Goal: Task Accomplishment & Management: Complete application form

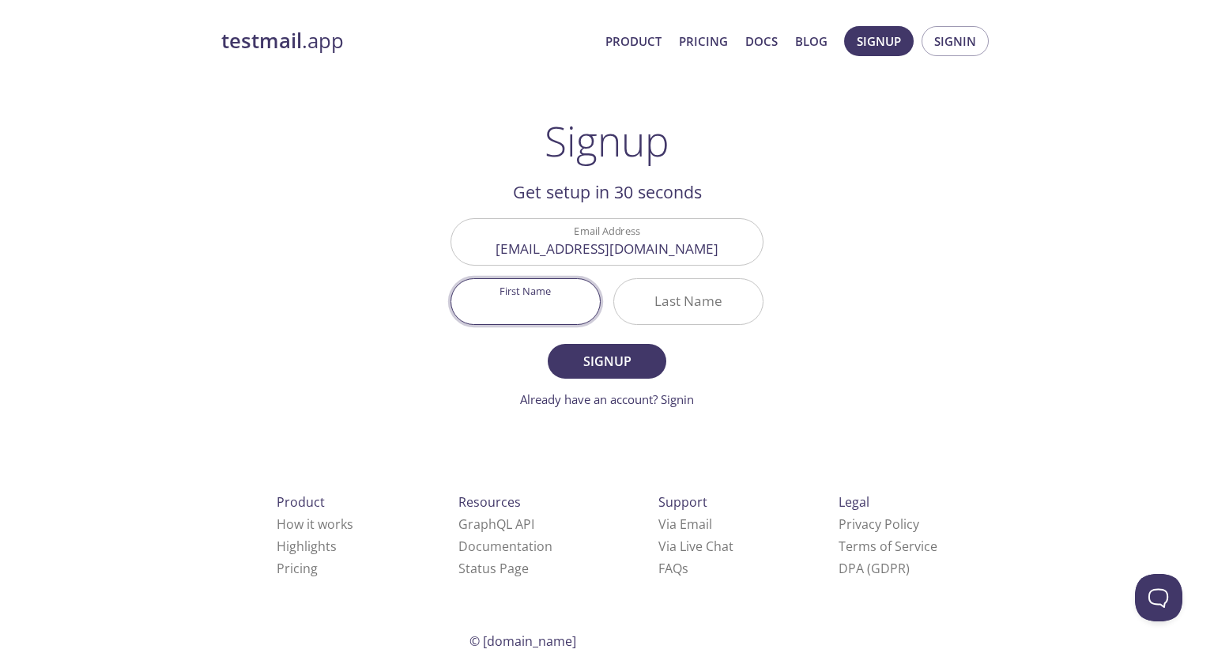
click at [542, 315] on input "First Name" at bounding box center [525, 301] width 149 height 45
click at [518, 310] on input "Victoria" at bounding box center [525, 301] width 149 height 45
type input "Viktoriia"
click at [654, 311] on input "Last Name" at bounding box center [688, 301] width 149 height 45
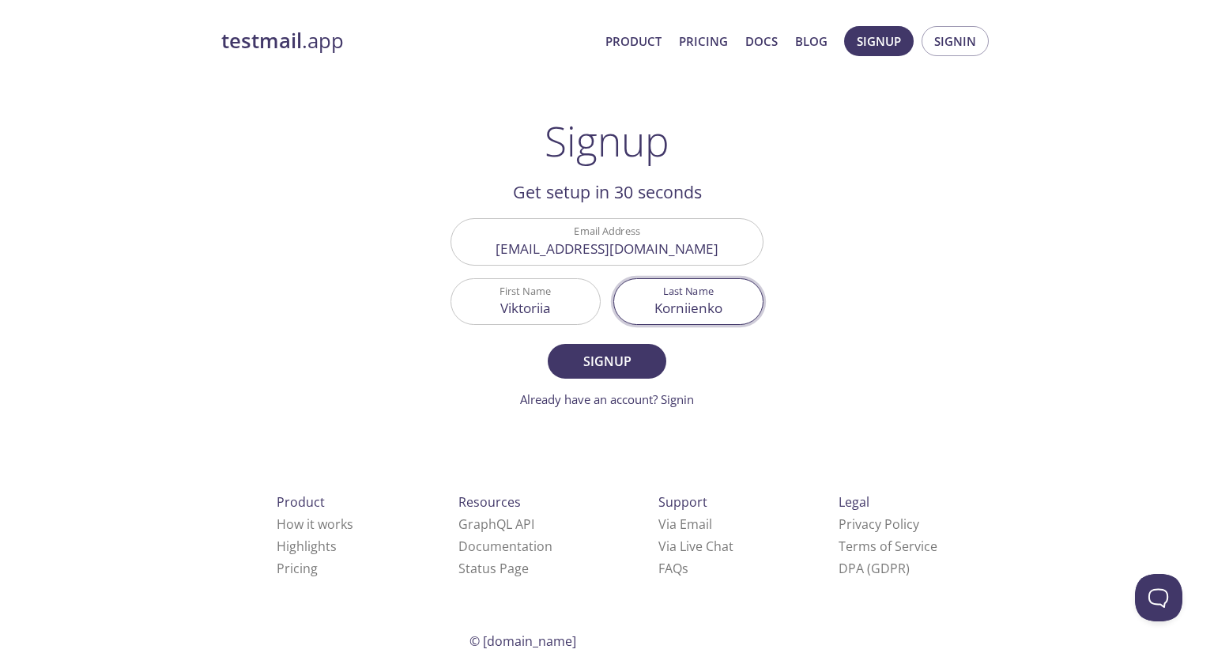
type input "Korniienko"
click at [554, 352] on button "Signup" at bounding box center [607, 361] width 119 height 35
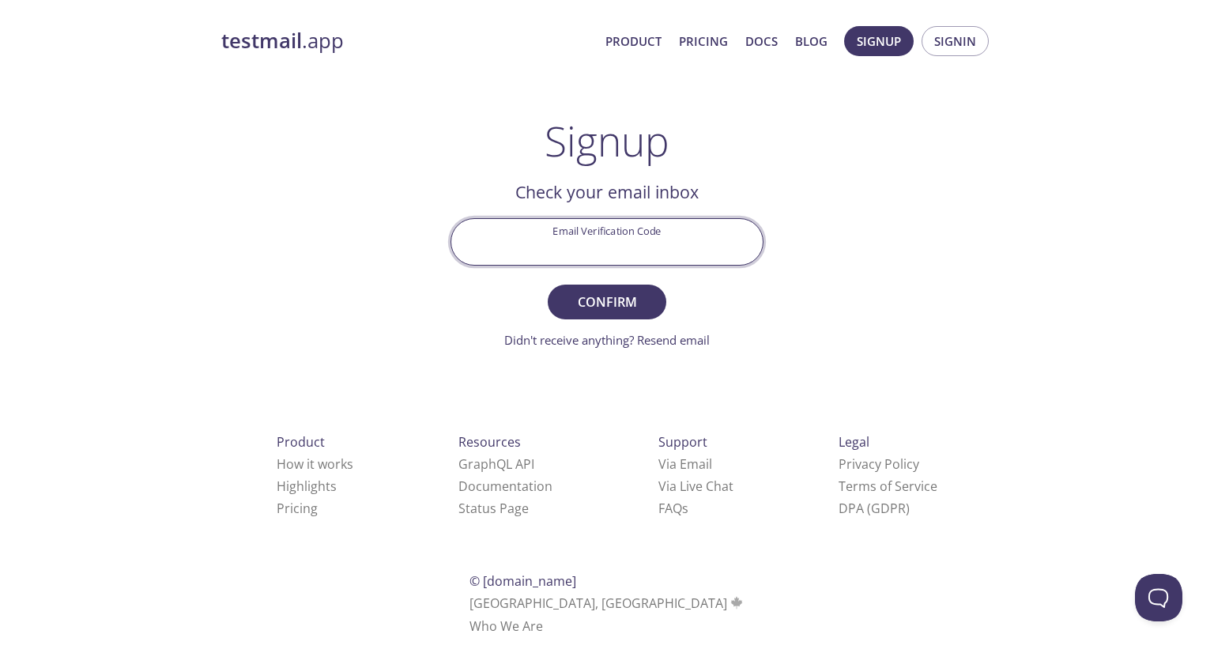
click at [630, 251] on input "Email Verification Code" at bounding box center [606, 241] width 311 height 45
paste input "FL73L9M"
type input "FL73L9M"
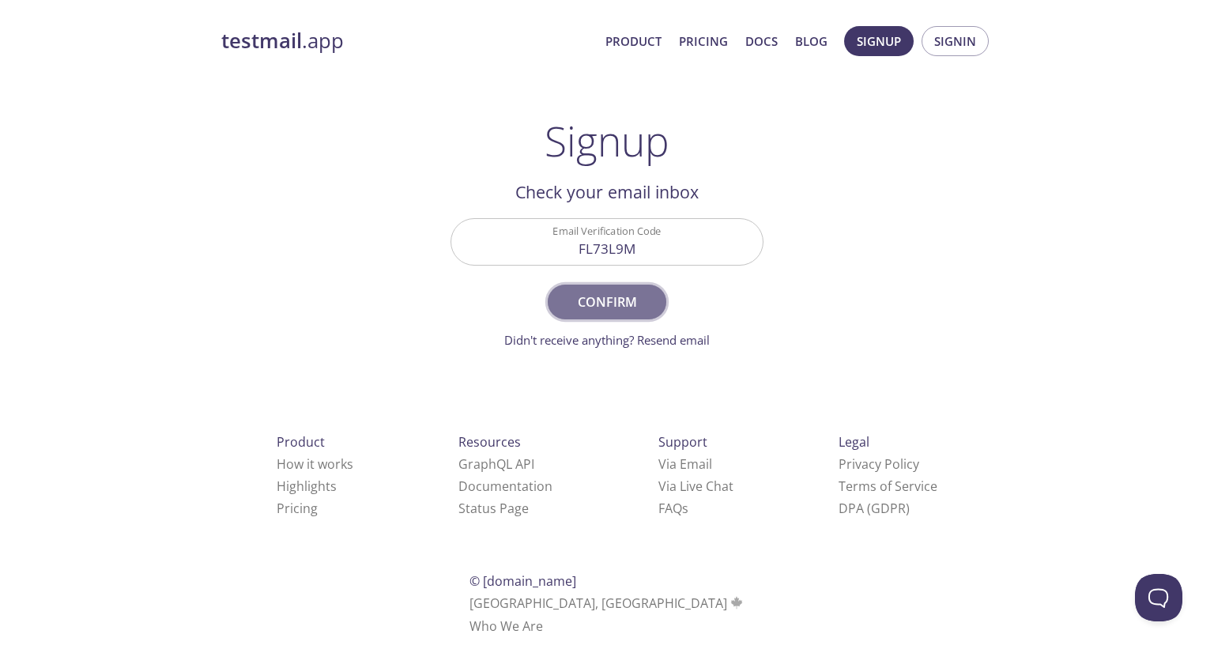
click at [622, 297] on span "Confirm" at bounding box center [607, 302] width 84 height 22
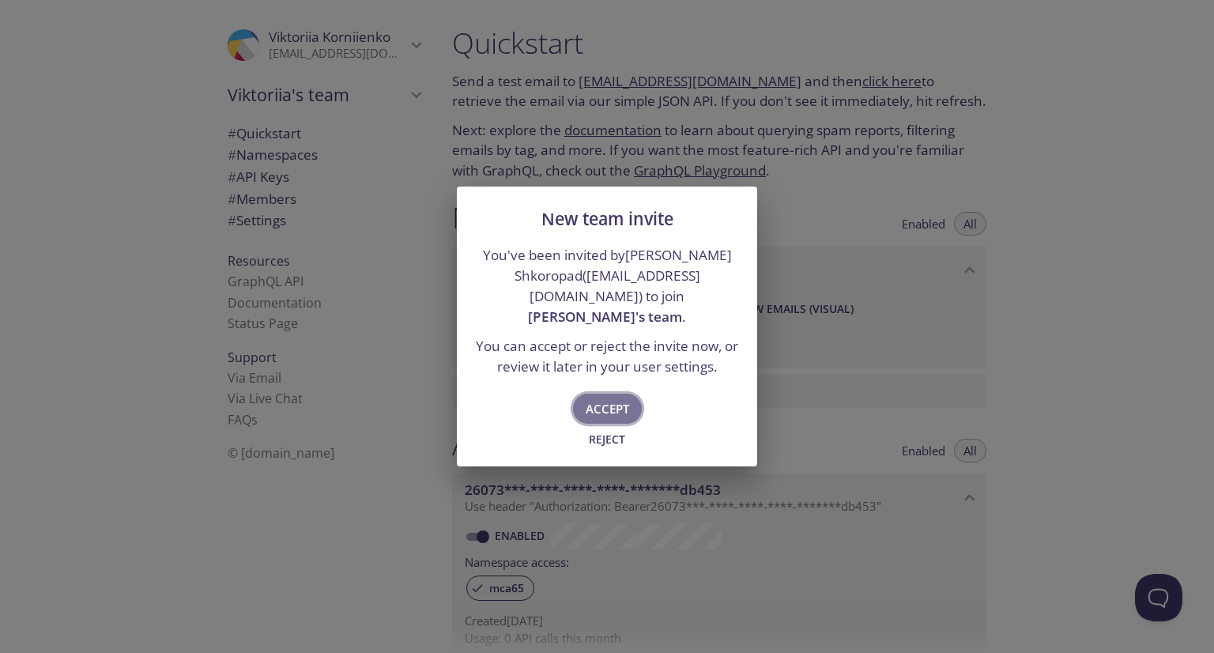
click at [600, 412] on span "Accept" at bounding box center [607, 408] width 43 height 21
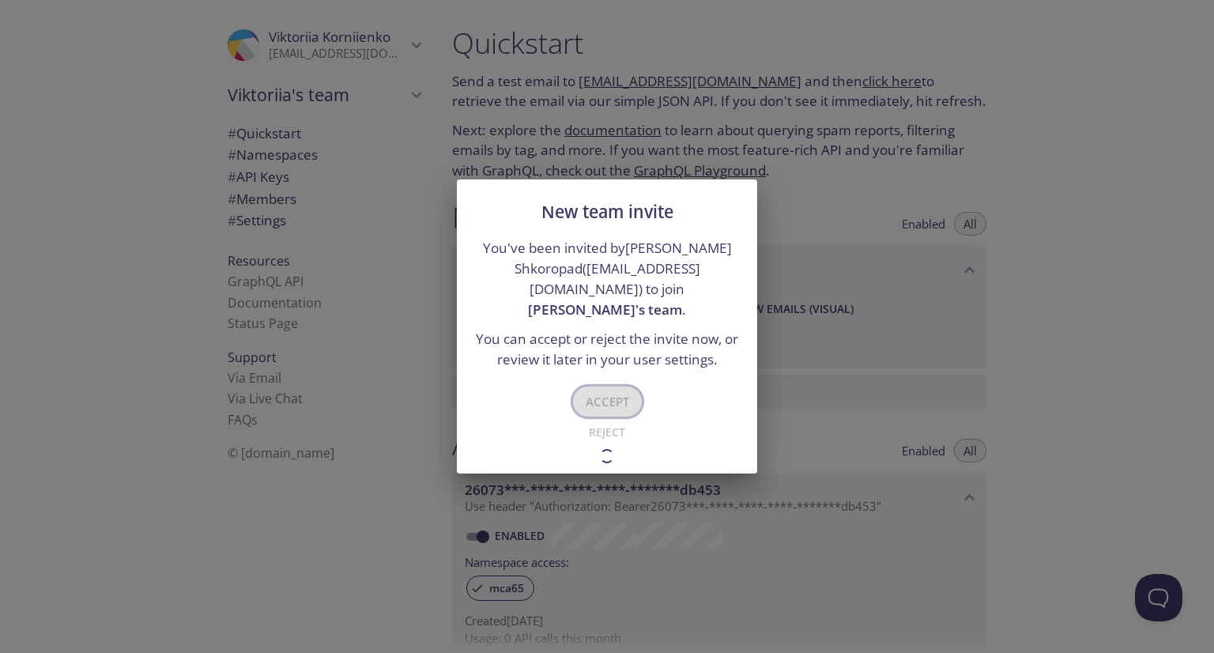
type input "[PERSON_NAME]'s team"
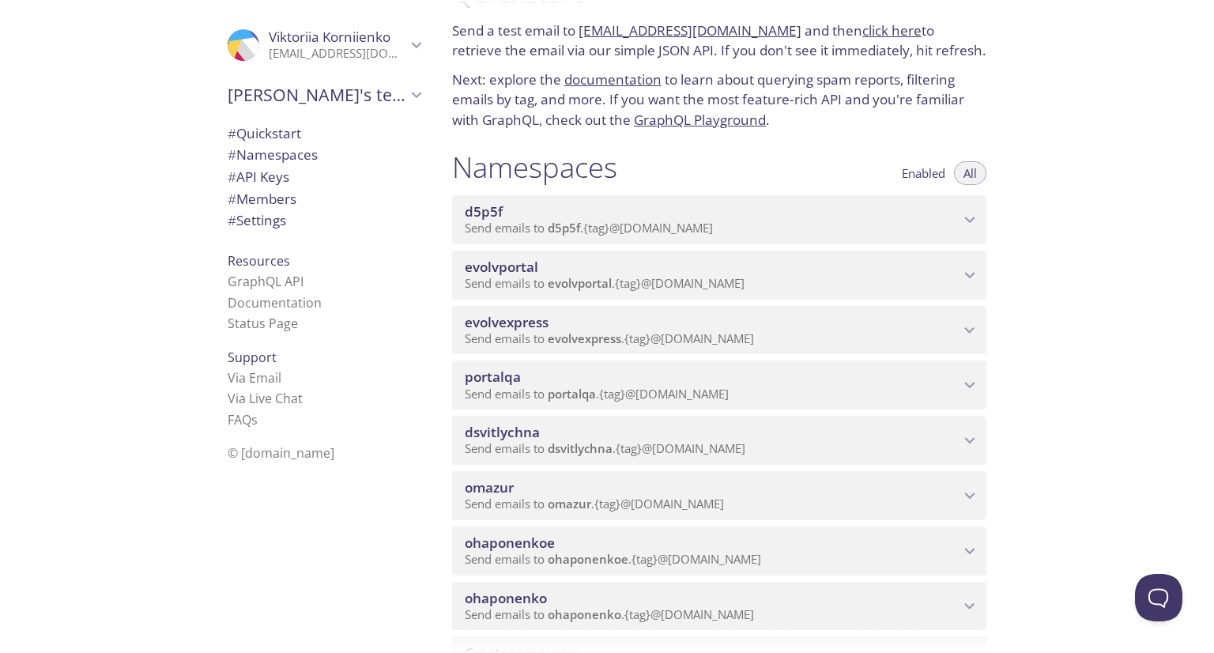
scroll to position [54, 0]
